Goal: Transaction & Acquisition: Purchase product/service

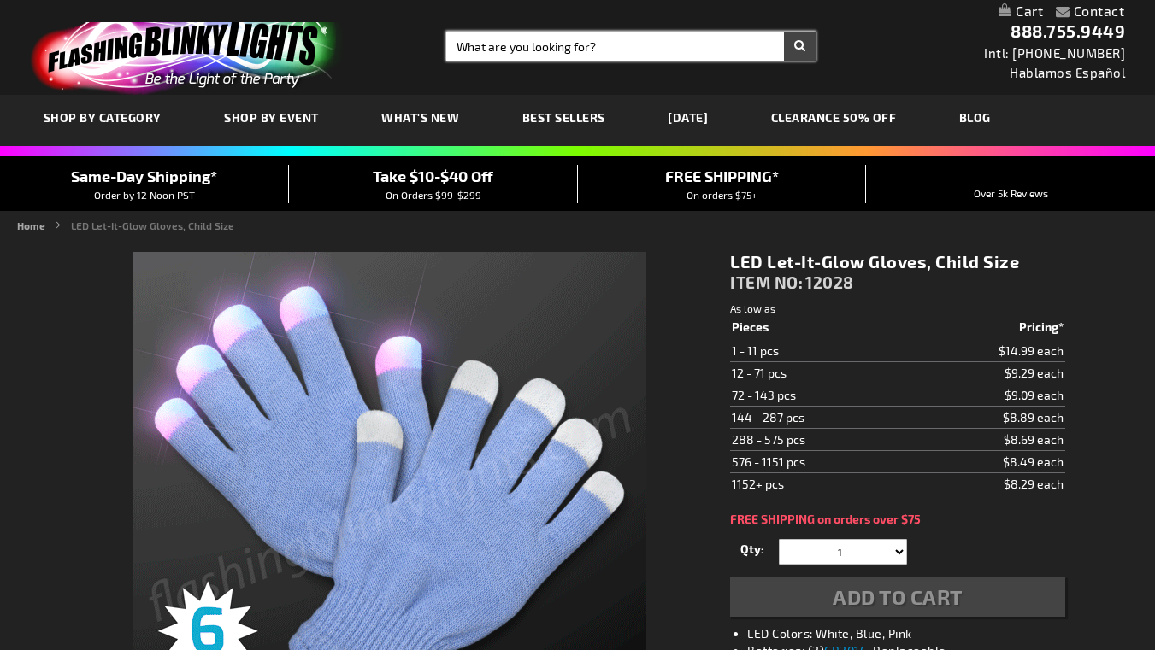
click at [457, 44] on input "Search" at bounding box center [630, 46] width 369 height 29
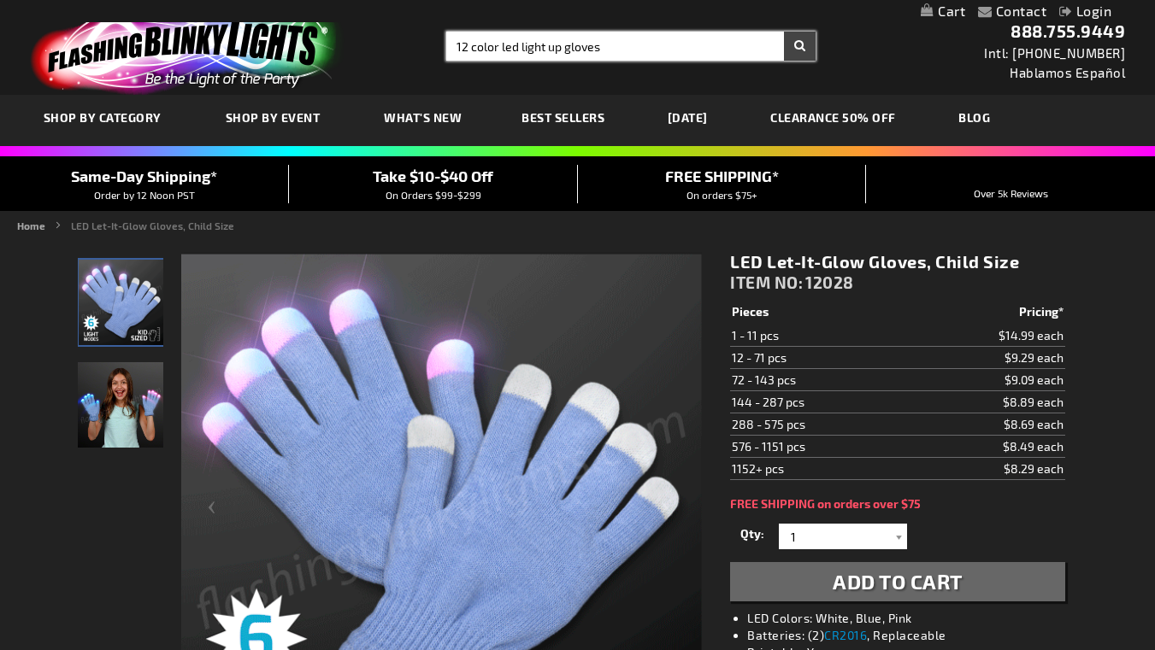
type input "12 color led light up gloves"
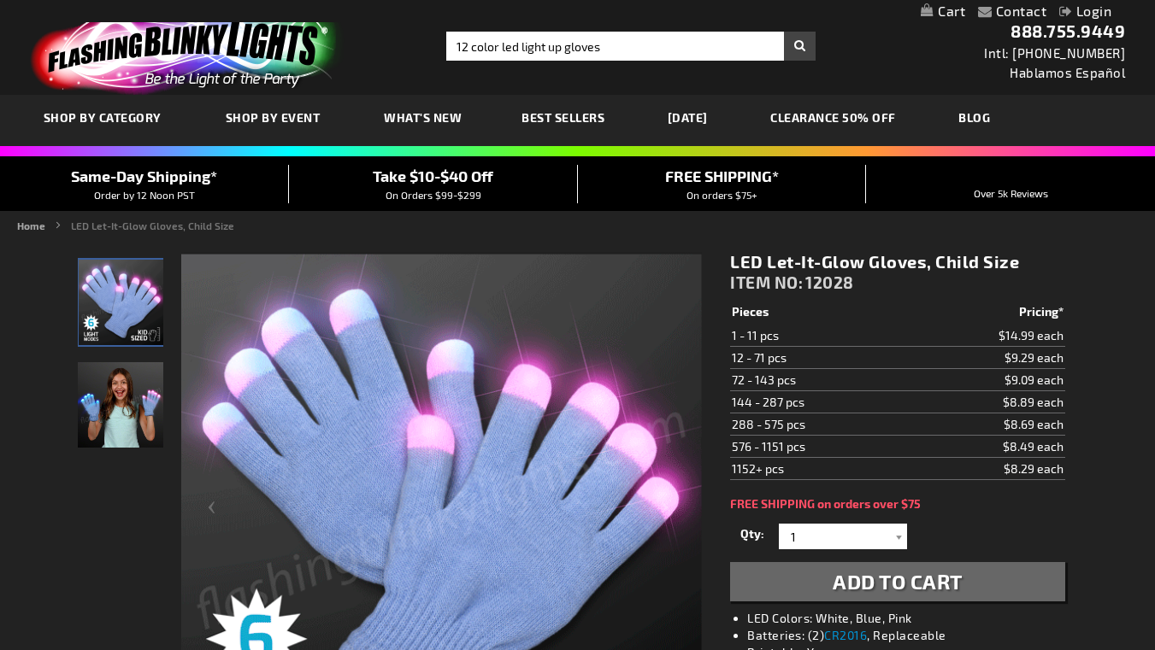
click at [784, 48] on button "Search" at bounding box center [800, 46] width 32 height 29
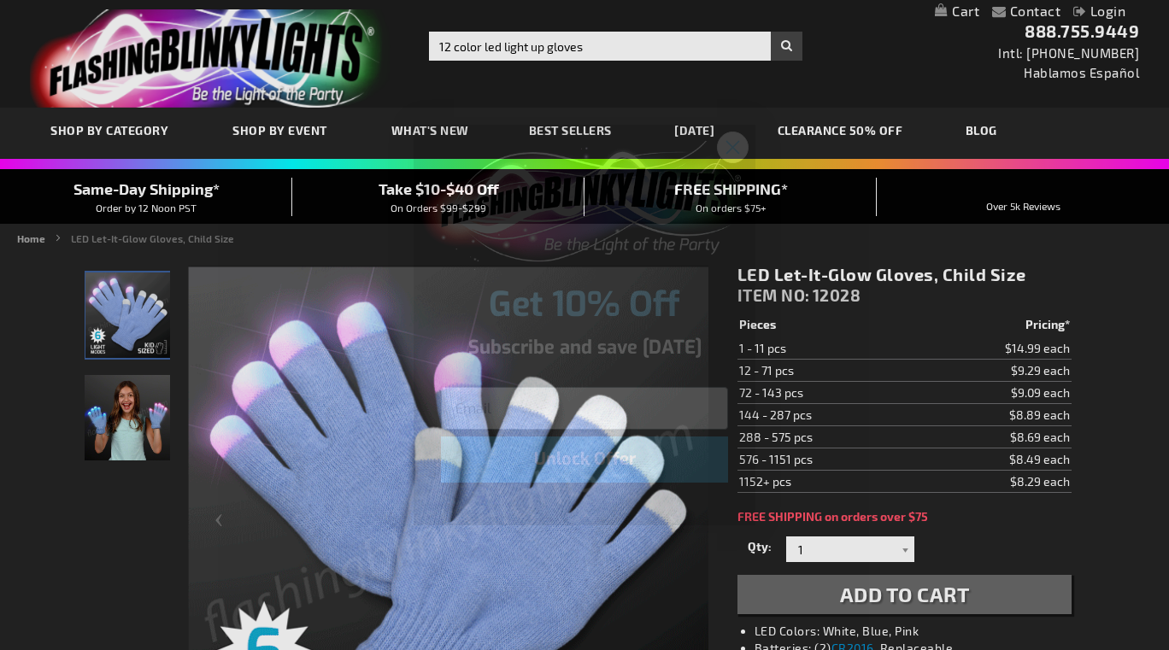
click at [734, 146] on icon "Close dialog" at bounding box center [733, 148] width 12 height 12
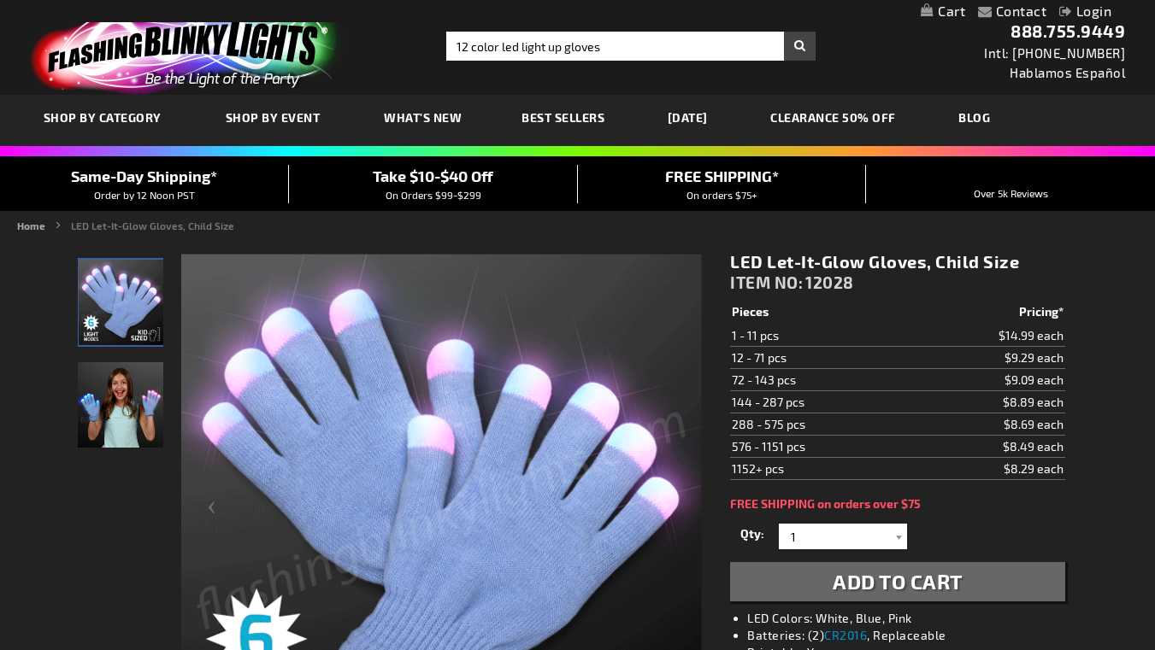
click at [784, 43] on button "Search" at bounding box center [800, 46] width 32 height 29
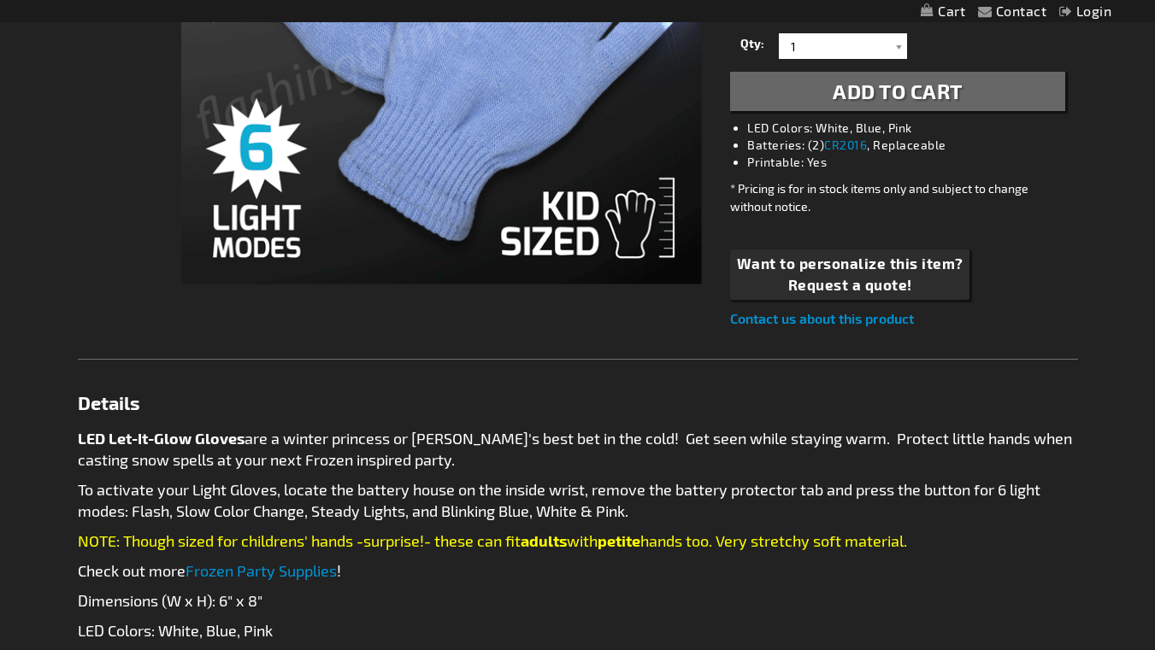
scroll to position [503, 0]
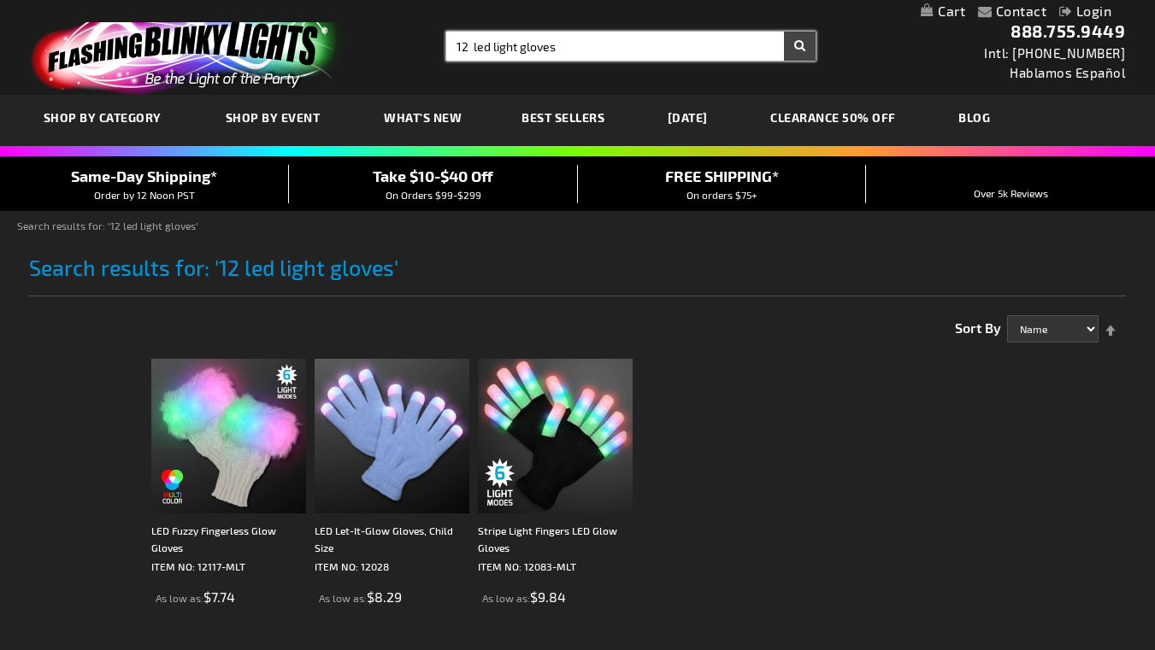
drag, startPoint x: 540, startPoint y: 47, endPoint x: 324, endPoint y: 70, distance: 217.5
click at [324, 70] on div "Toggle Nav Search Search 12 led light gloves × Search 888.755.9449 Intl: 818-75…" at bounding box center [577, 47] width 1155 height 95
type input "light up gloves"
click at [784, 32] on button "Search" at bounding box center [800, 46] width 32 height 29
